Goal: Transaction & Acquisition: Purchase product/service

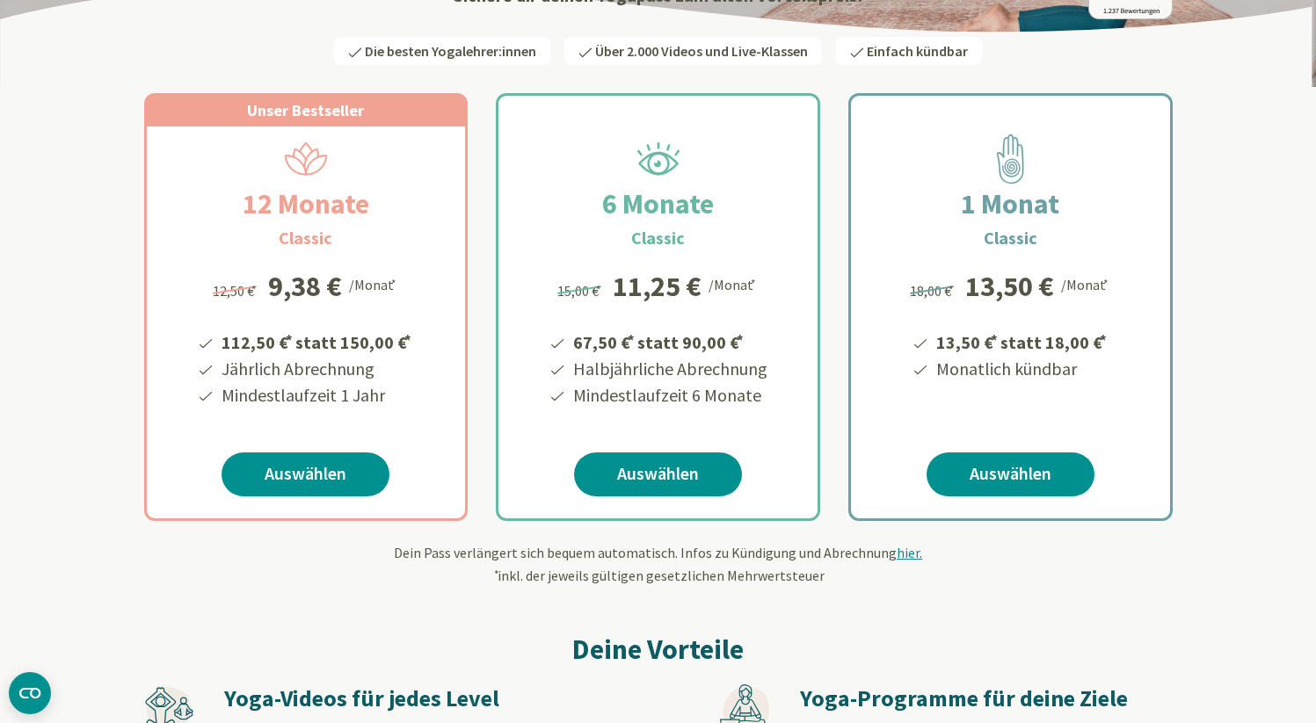
scroll to position [283, 0]
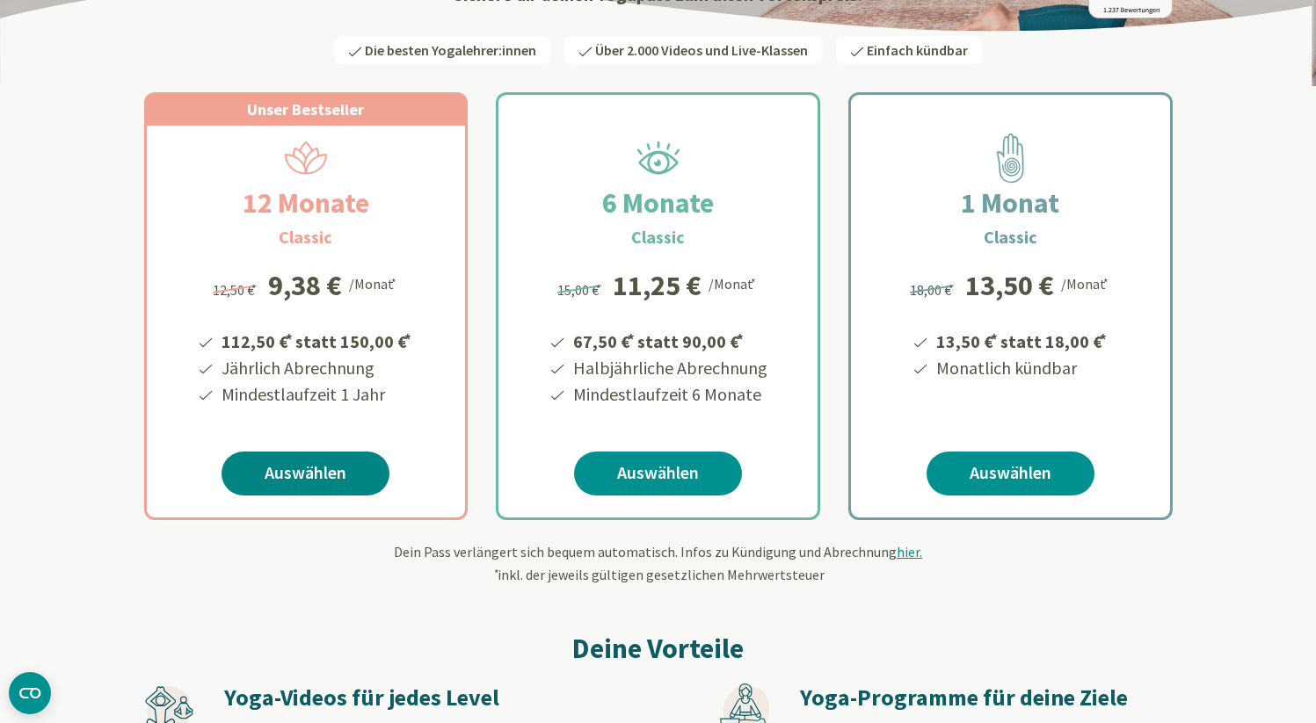
click at [285, 476] on link "Auswählen" at bounding box center [305, 474] width 168 height 44
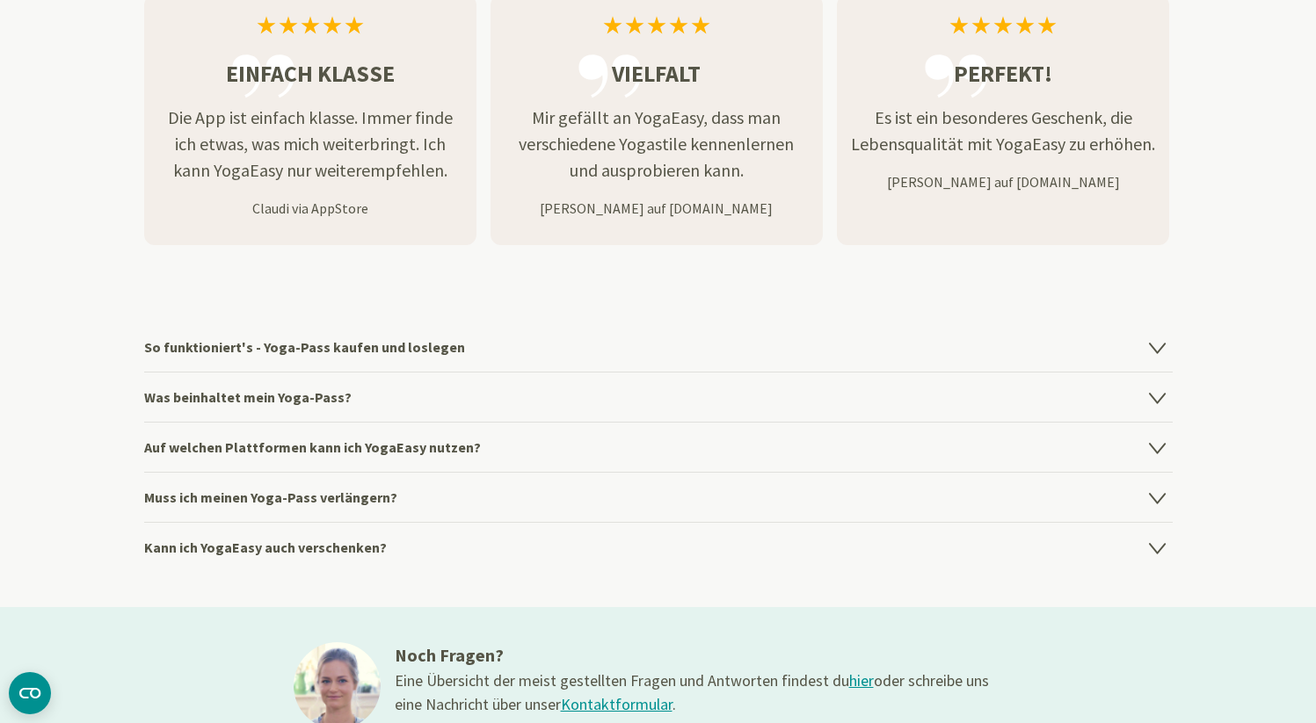
scroll to position [2152, 0]
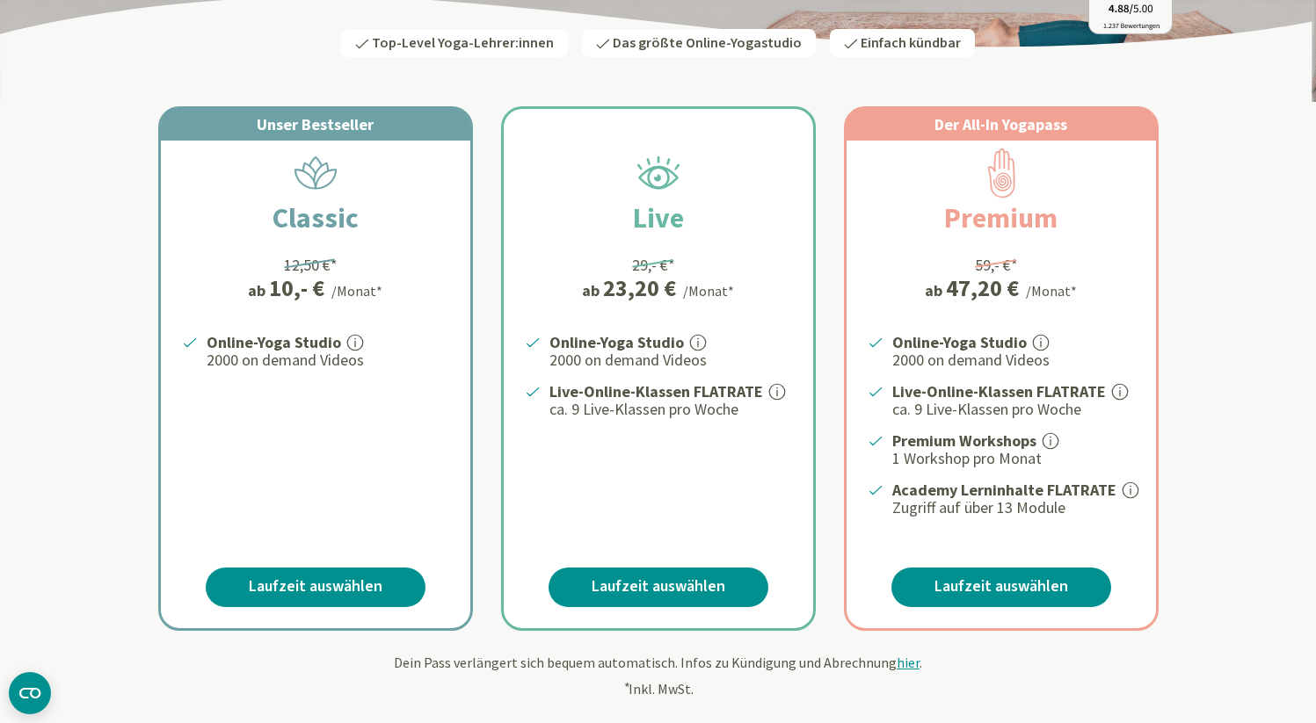
scroll to position [272, 0]
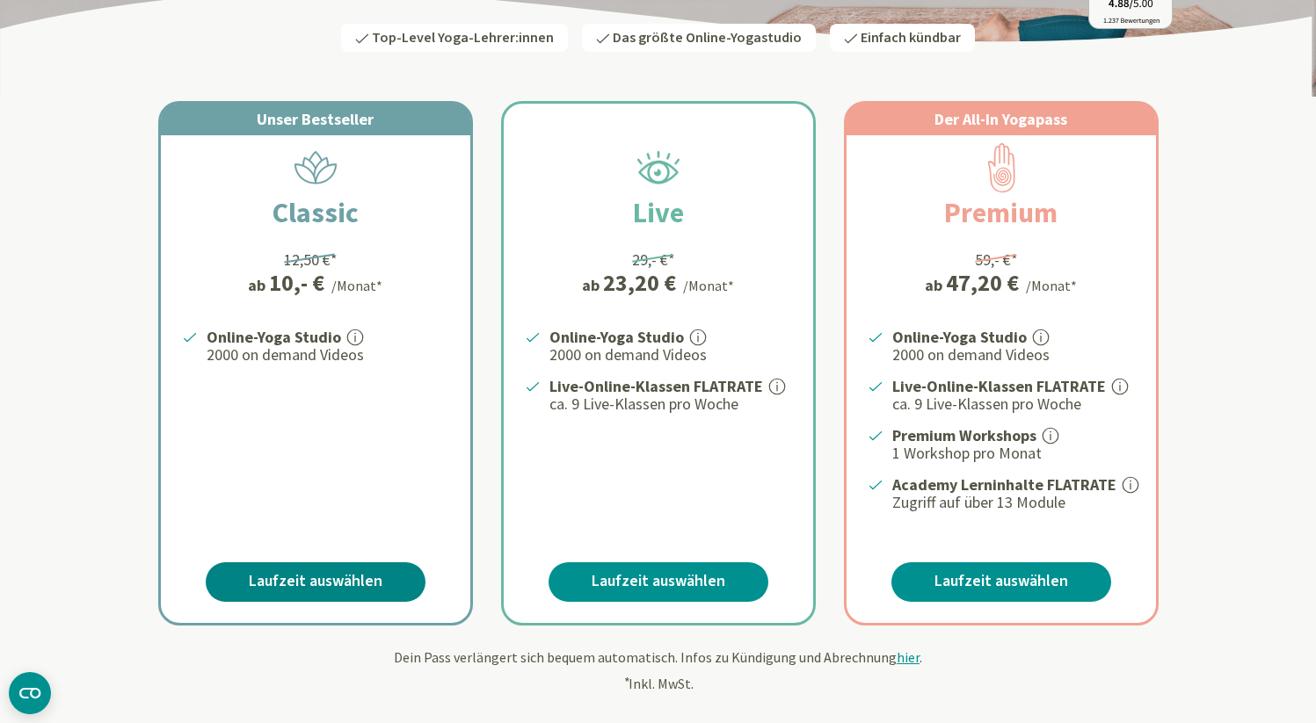
click at [354, 571] on link "Laufzeit auswählen" at bounding box center [316, 583] width 220 height 40
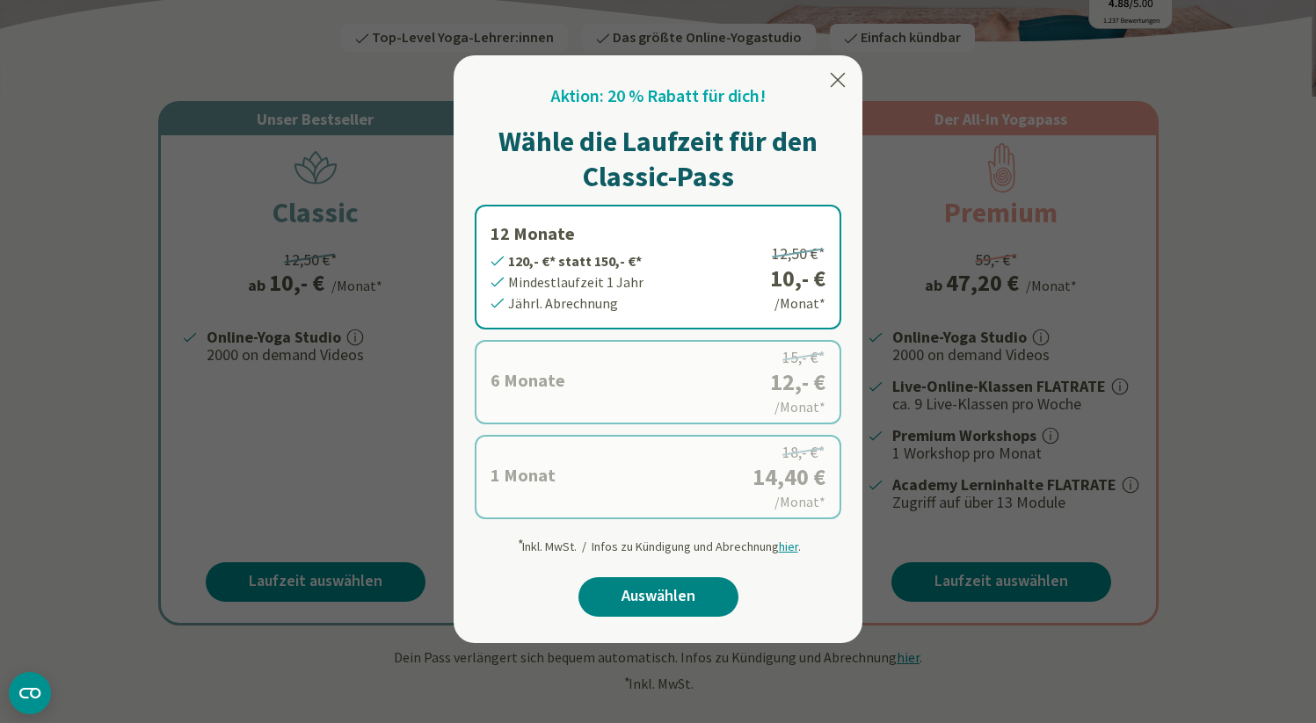
click at [650, 586] on link "Auswählen" at bounding box center [658, 597] width 160 height 40
